Goal: Task Accomplishment & Management: Use online tool/utility

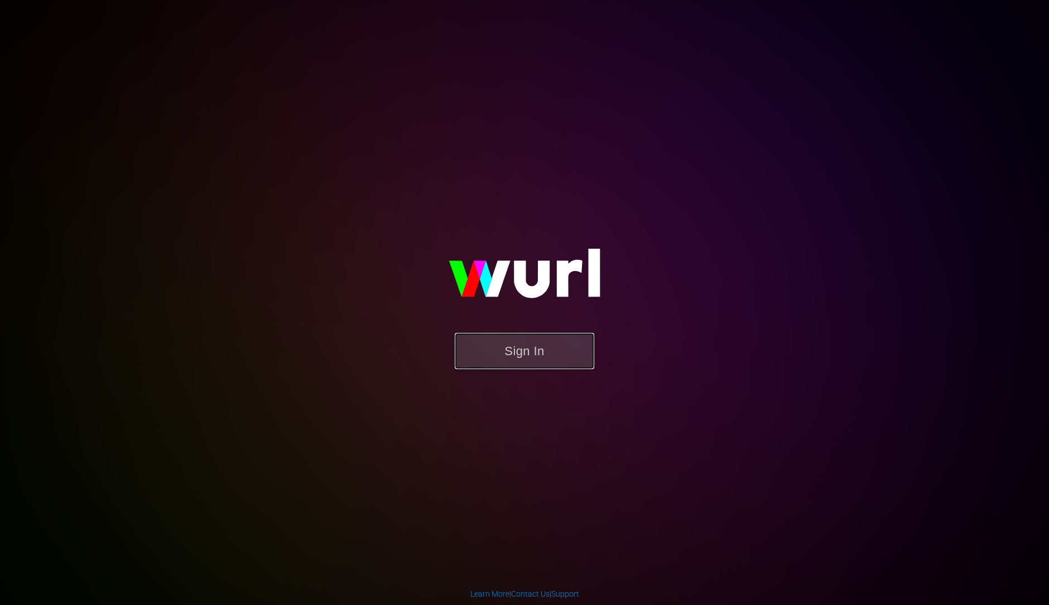
click at [529, 345] on button "Sign In" at bounding box center [524, 351] width 139 height 36
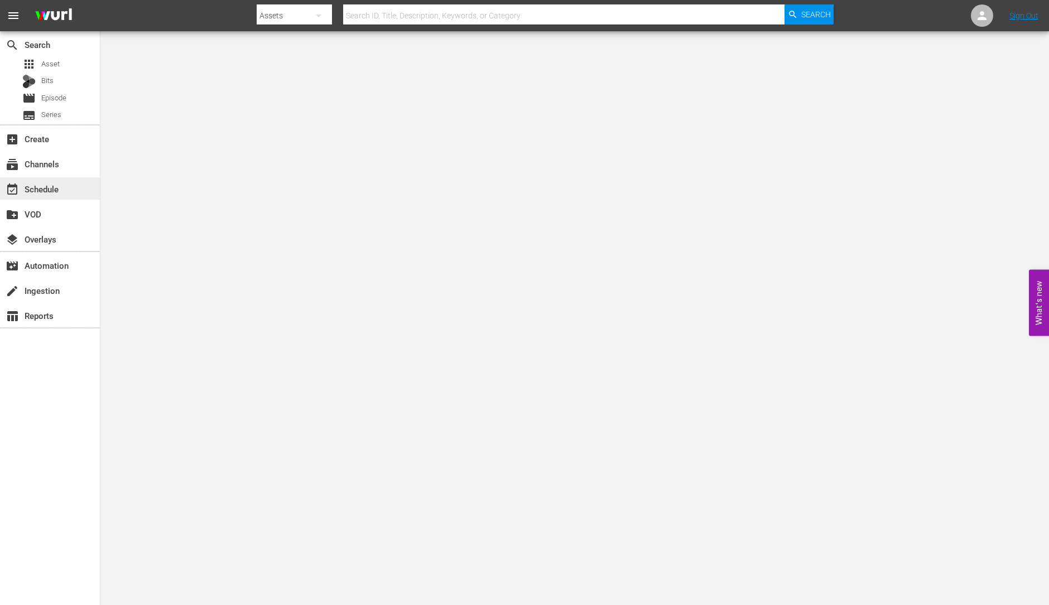
click at [64, 182] on div "event_available Schedule" at bounding box center [50, 188] width 100 height 22
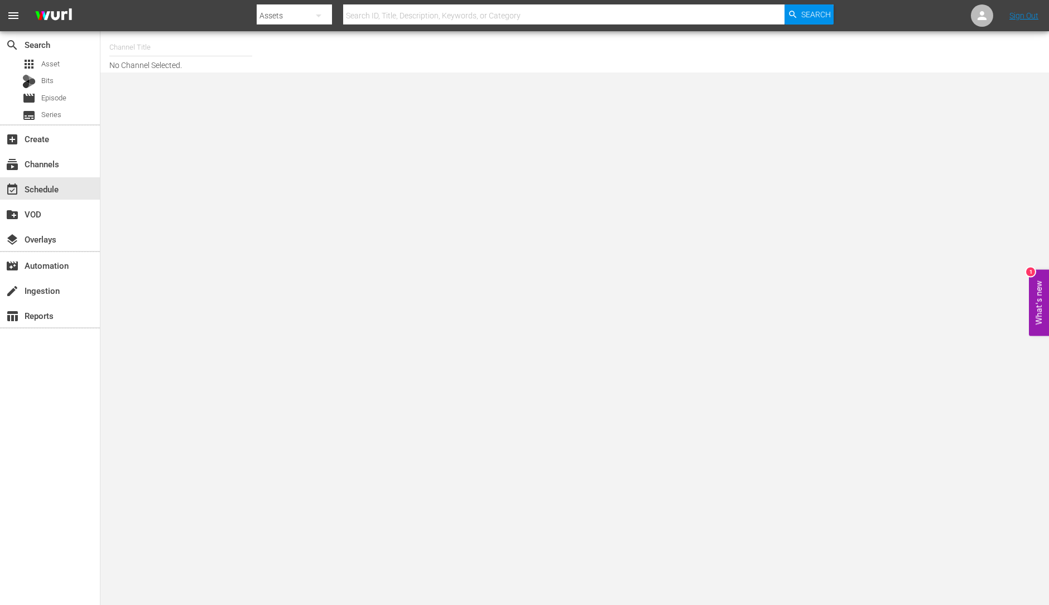
click at [159, 45] on input "text" at bounding box center [180, 47] width 143 height 27
